Goal: Navigation & Orientation: Find specific page/section

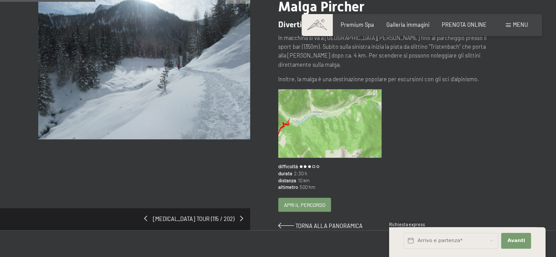
scroll to position [97, 0]
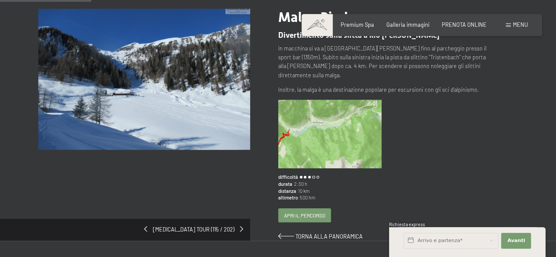
click at [327, 117] on img at bounding box center [329, 134] width 103 height 69
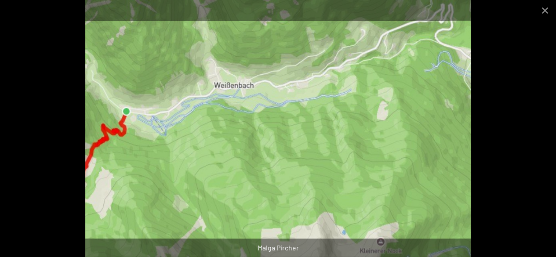
click at [283, 250] on div "Malga Pircher" at bounding box center [278, 248] width 556 height 18
click at [542, 11] on button "Close gallery" at bounding box center [545, 10] width 22 height 21
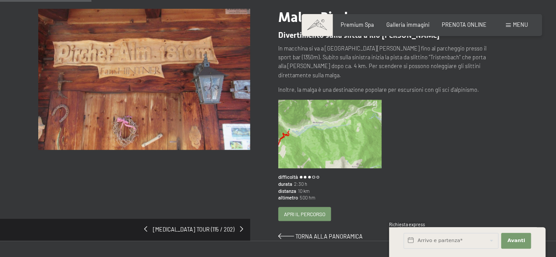
click at [307, 210] on span "Apri il percorso" at bounding box center [304, 213] width 41 height 7
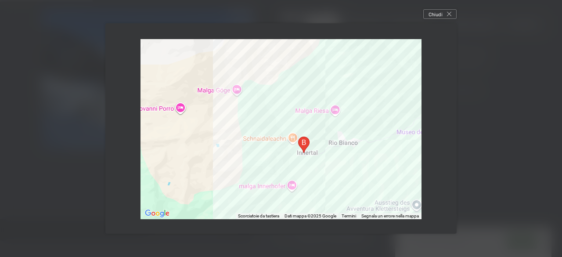
drag, startPoint x: 309, startPoint y: 164, endPoint x: 416, endPoint y: 163, distance: 106.8
click at [416, 163] on div at bounding box center [281, 129] width 281 height 180
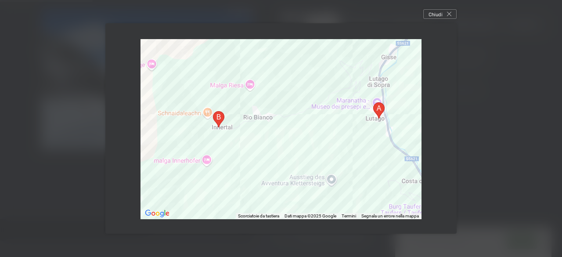
drag, startPoint x: 271, startPoint y: 162, endPoint x: 188, endPoint y: 141, distance: 85.3
click at [188, 141] on div at bounding box center [281, 129] width 281 height 180
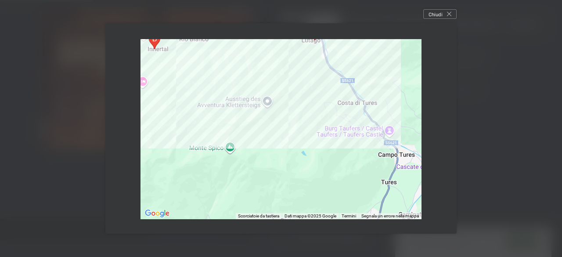
drag, startPoint x: 376, startPoint y: 158, endPoint x: 310, endPoint y: 80, distance: 102.3
click at [310, 80] on div at bounding box center [281, 129] width 281 height 180
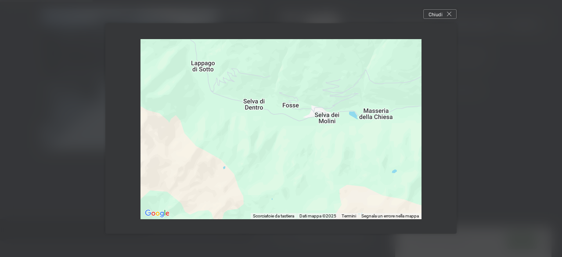
drag, startPoint x: 327, startPoint y: 170, endPoint x: 502, endPoint y: 21, distance: 230.4
click at [502, 21] on div "← Sposta a sinistra → Sposta a destra ↑ Sposta in alto ↓ Sposta in basso + Aume…" at bounding box center [281, 128] width 562 height 257
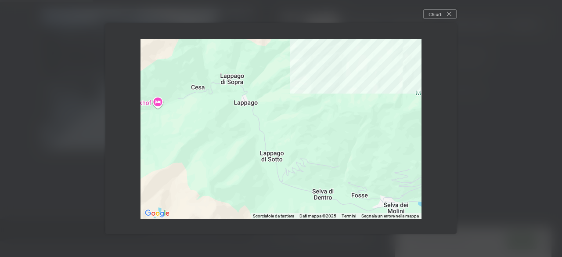
drag, startPoint x: 291, startPoint y: 78, endPoint x: 341, endPoint y: 166, distance: 100.8
click at [341, 166] on div at bounding box center [281, 129] width 281 height 180
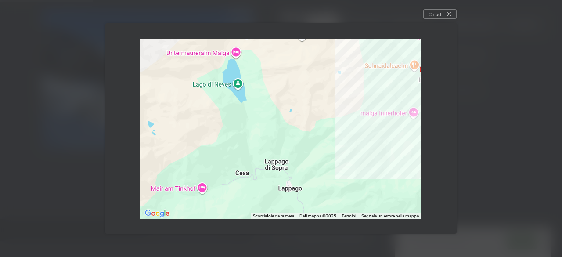
drag, startPoint x: 301, startPoint y: 103, endPoint x: 346, endPoint y: 191, distance: 98.7
click at [346, 191] on div at bounding box center [281, 129] width 281 height 180
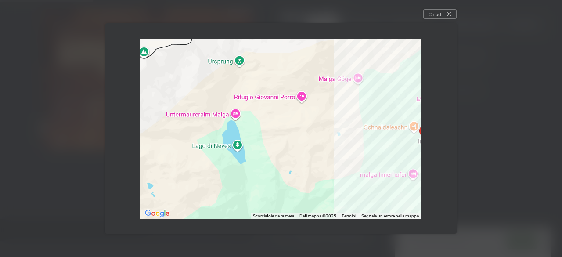
drag, startPoint x: 290, startPoint y: 105, endPoint x: 290, endPoint y: 167, distance: 62.4
click at [290, 167] on div at bounding box center [281, 129] width 281 height 180
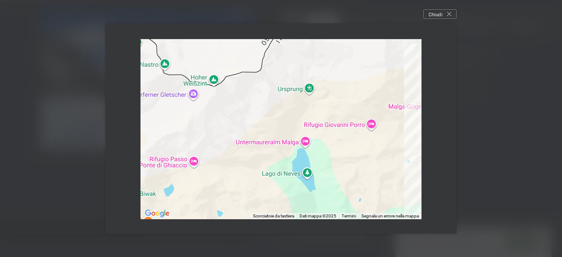
drag, startPoint x: 221, startPoint y: 89, endPoint x: 295, endPoint y: 120, distance: 80.0
click at [295, 120] on div at bounding box center [281, 129] width 281 height 180
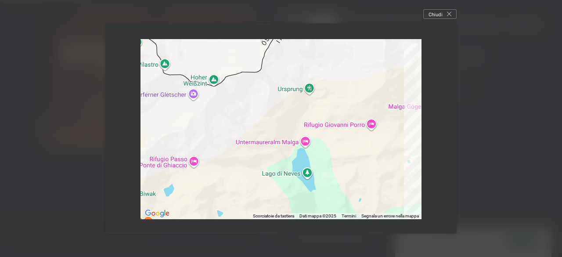
click at [332, 125] on div at bounding box center [281, 129] width 281 height 180
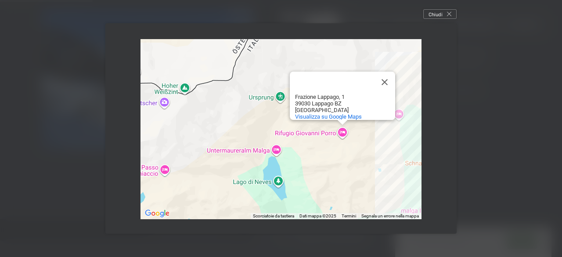
click at [237, 150] on div "Rifugio [PERSON_NAME] Rifugio [PERSON_NAME] [STREET_ADDRESS] Visualizza su Goog…" at bounding box center [281, 129] width 281 height 180
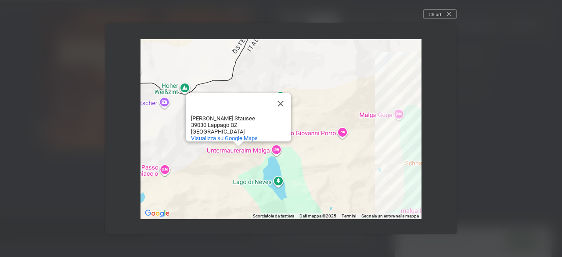
click at [253, 183] on div "Untermaureralm Malga Untermaureralm [PERSON_NAME] Stausee 39030 Lappago BZ Ital…" at bounding box center [281, 129] width 281 height 180
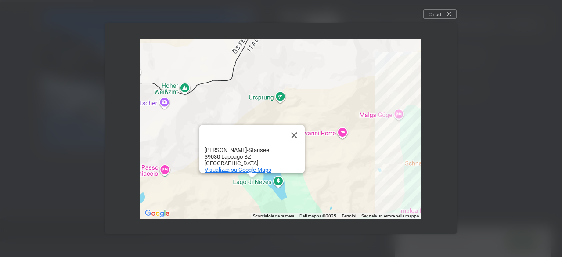
click at [265, 167] on span "Visualizza su Google Maps" at bounding box center [238, 170] width 67 height 7
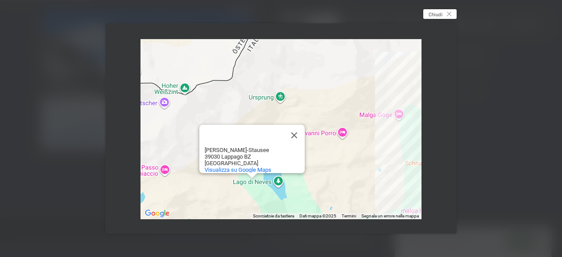
click at [443, 14] on span "Chiudi" at bounding box center [436, 14] width 14 height 7
